Goal: Transaction & Acquisition: Book appointment/travel/reservation

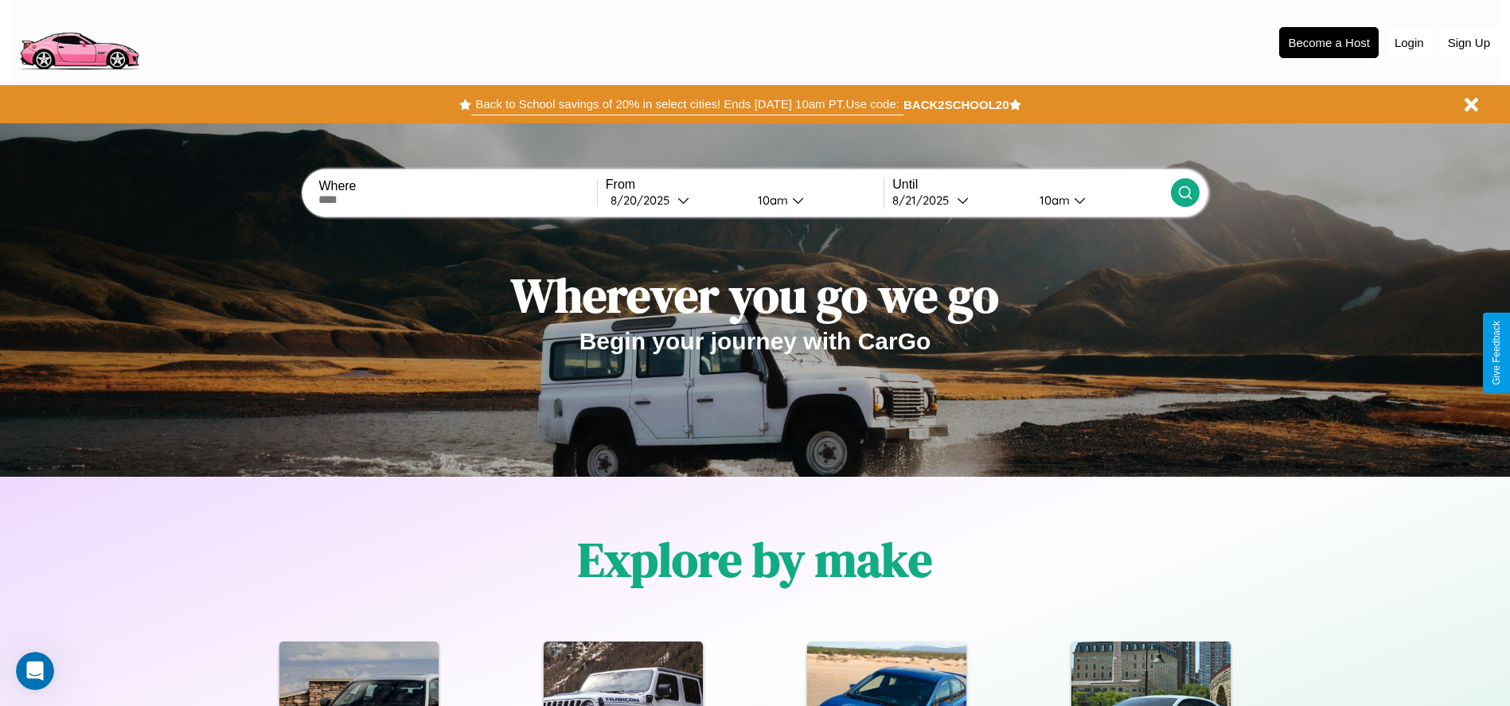
click at [687, 104] on button "Back to School savings of 20% in select cities! Ends [DATE] 10am PT. Use code:" at bounding box center [686, 104] width 431 height 22
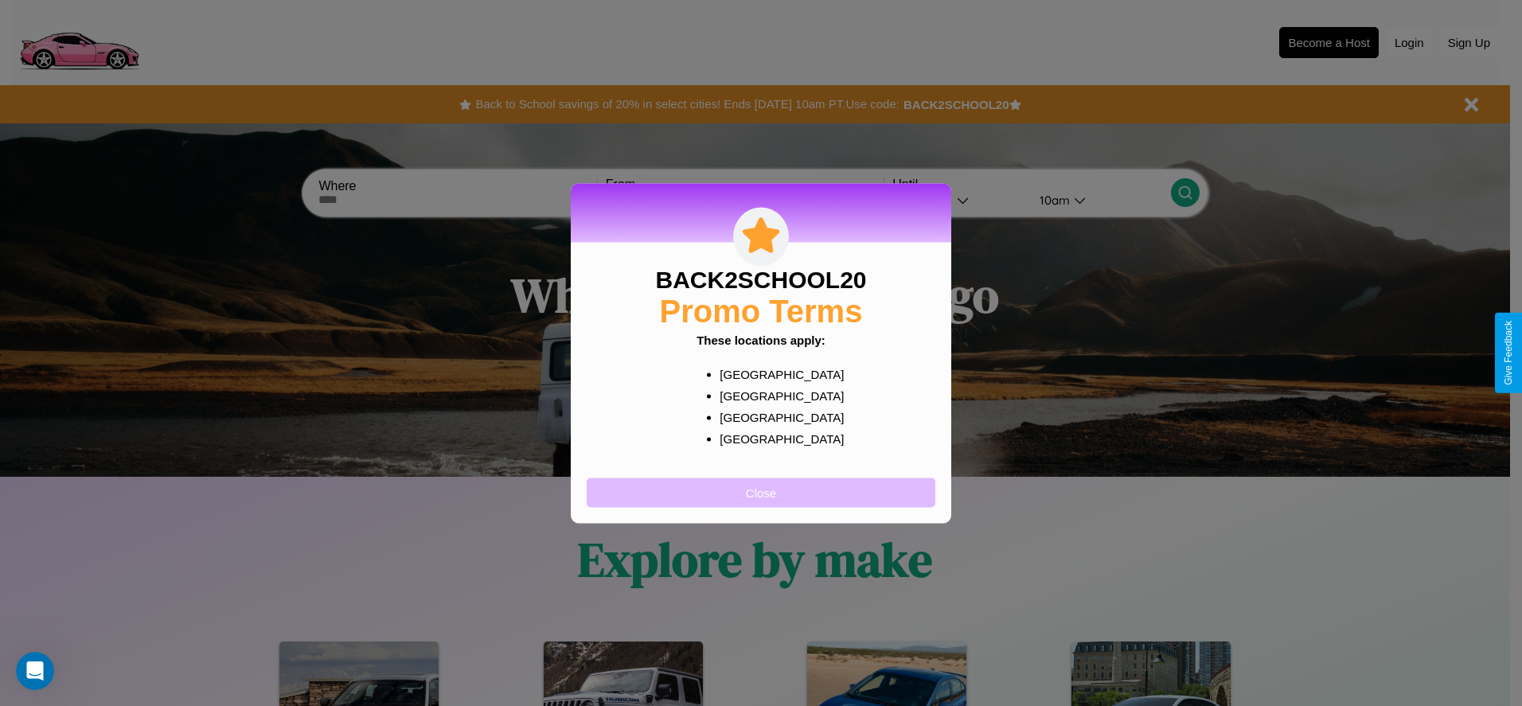
click at [761, 492] on button "Close" at bounding box center [761, 492] width 349 height 29
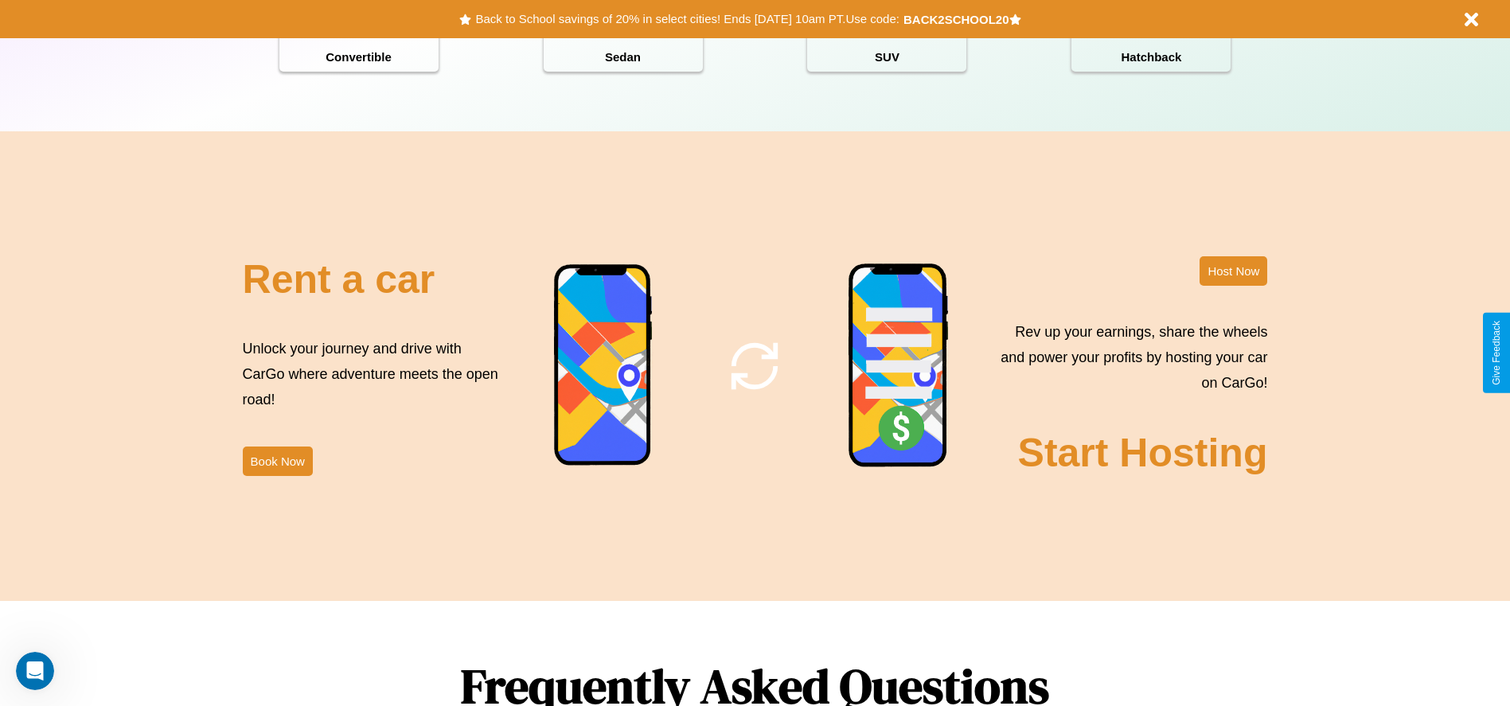
scroll to position [1925, 0]
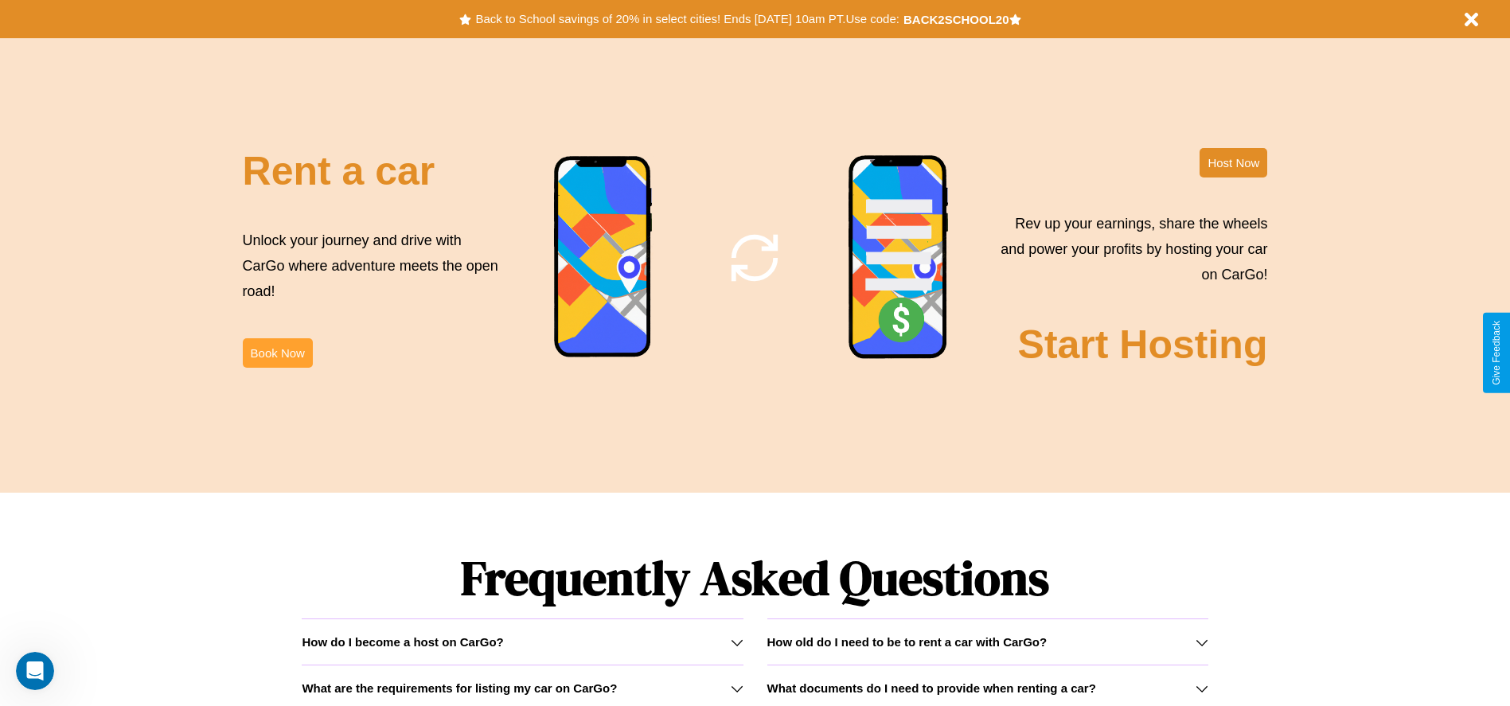
click at [277, 353] on button "Book Now" at bounding box center [278, 352] width 70 height 29
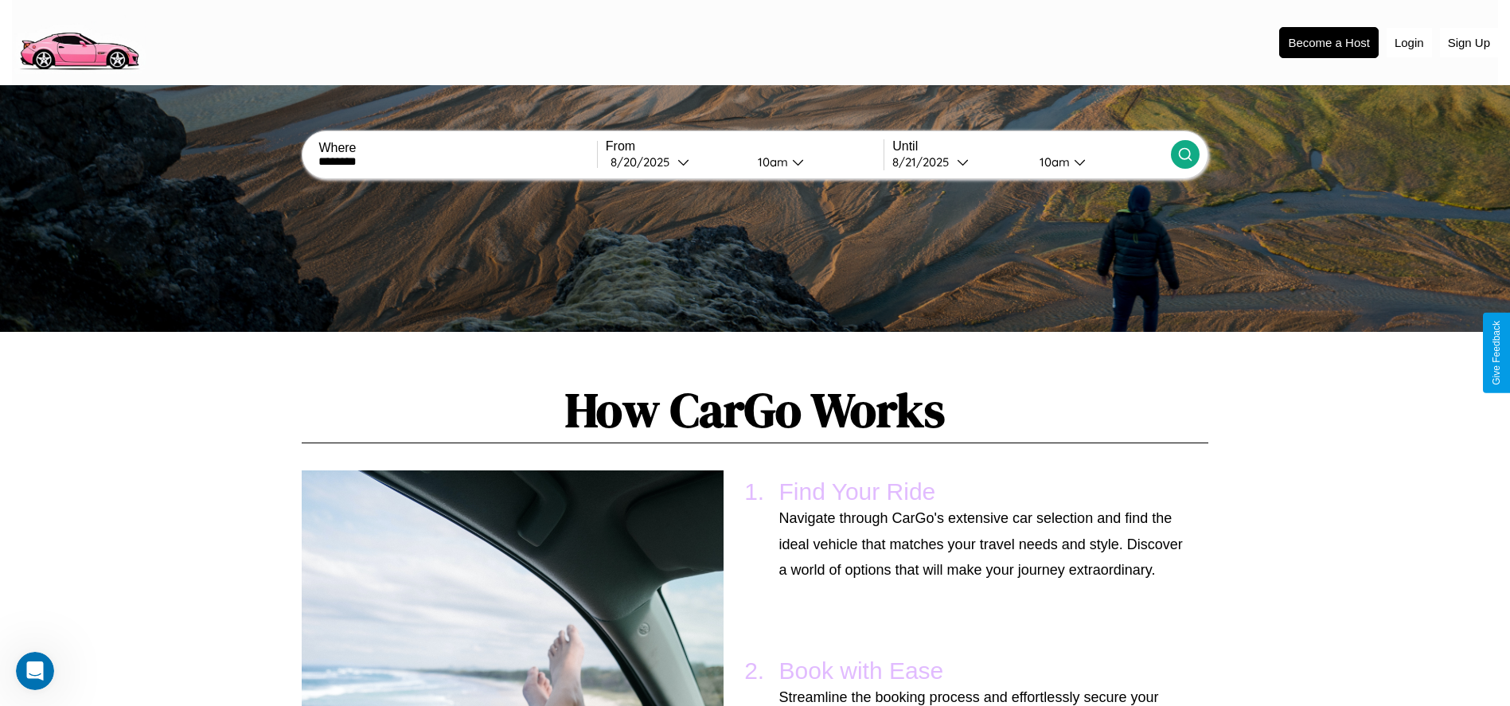
type input "********"
click at [1184, 154] on icon at bounding box center [1185, 154] width 16 height 16
